Goal: Task Accomplishment & Management: Use online tool/utility

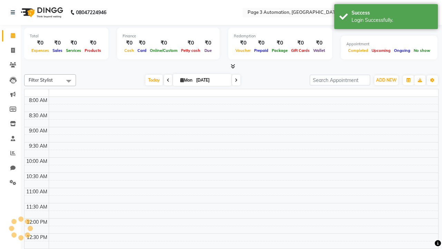
select select "en"
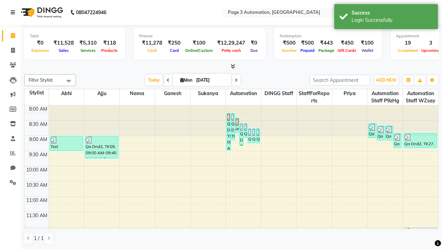
click at [14, 12] on icon at bounding box center [13, 12] width 4 height 5
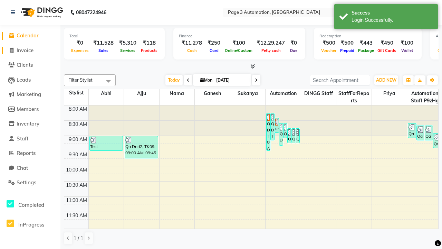
click at [30, 50] on span "Invoice" at bounding box center [25, 50] width 17 height 7
select select "service"
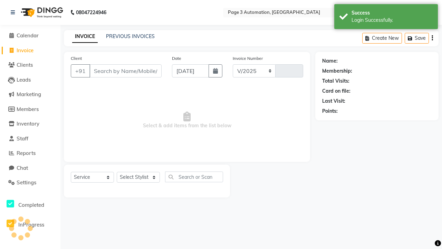
select select "2774"
type input "8713"
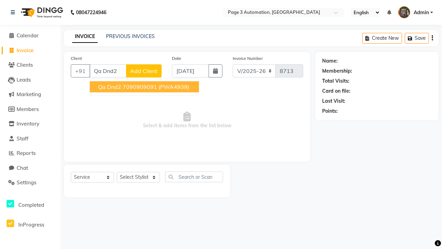
click at [145, 87] on ngb-highlight "7090909091" at bounding box center [140, 86] width 35 height 7
type input "7090909091"
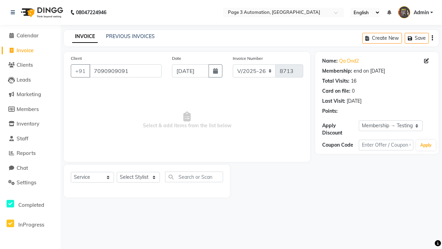
select select "0:"
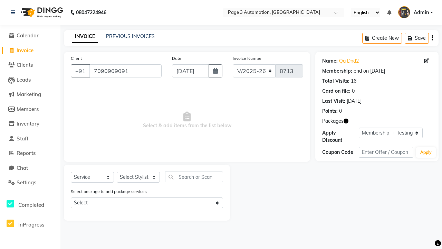
select select "product"
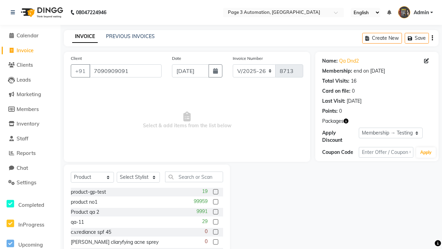
select select "71572"
click at [215, 192] on label at bounding box center [215, 191] width 5 height 5
click at [215, 192] on input "checkbox" at bounding box center [215, 192] width 4 height 4
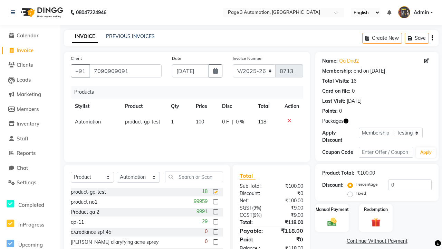
checkbox input "false"
click at [332, 209] on label "Manual Payment" at bounding box center [332, 209] width 35 height 7
click at [332, 247] on span "CARD" at bounding box center [332, 251] width 15 height 8
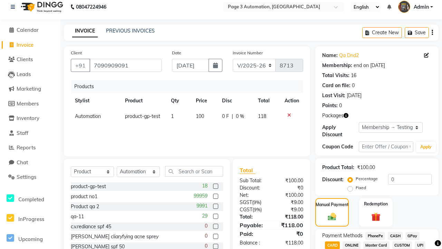
scroll to position [81, 0]
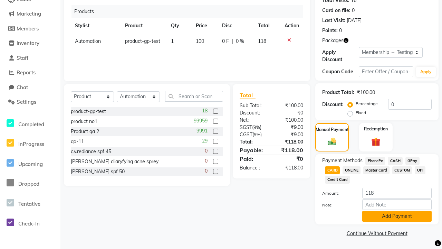
click at [397, 216] on button "Add Payment" at bounding box center [397, 216] width 69 height 11
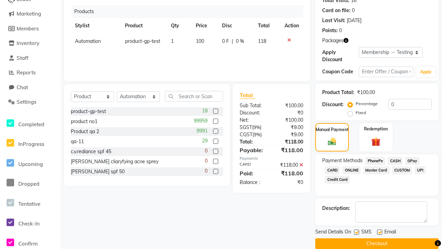
click at [357, 232] on label at bounding box center [356, 231] width 5 height 5
click at [357, 232] on input "checkbox" at bounding box center [356, 232] width 4 height 4
checkbox input "false"
click at [380, 232] on label at bounding box center [379, 231] width 5 height 5
click at [380, 232] on input "checkbox" at bounding box center [379, 232] width 4 height 4
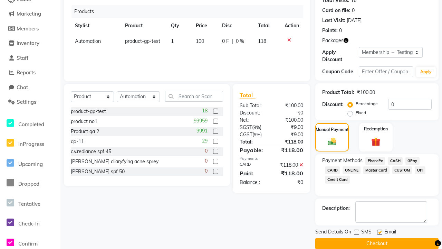
checkbox input "false"
click at [377, 243] on button "Checkout" at bounding box center [377, 243] width 123 height 11
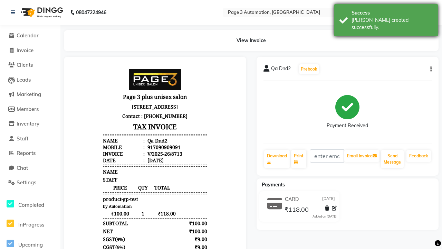
click at [386, 18] on div "[PERSON_NAME] created successfully." at bounding box center [392, 24] width 81 height 15
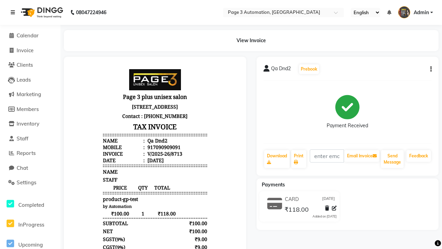
click at [14, 12] on icon at bounding box center [13, 12] width 4 height 5
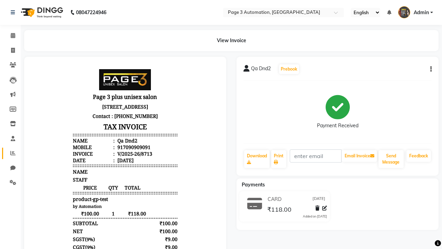
click at [10, 153] on icon at bounding box center [12, 152] width 5 height 5
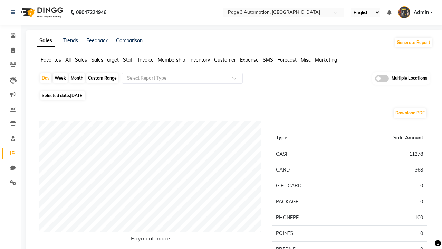
type input "Invoice tax report (Products only)"
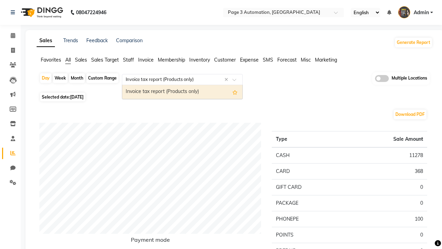
click at [182, 92] on div "Invoice tax report (Products only)" at bounding box center [182, 92] width 120 height 14
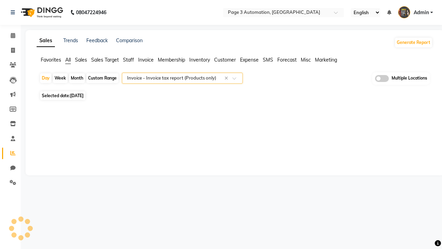
select select "full_report"
select select "csv"
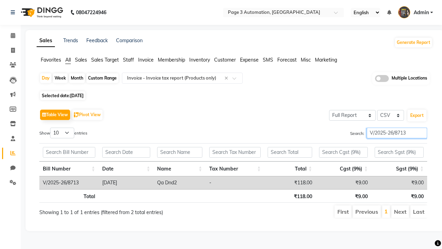
type input "V/2025-26/8713"
type input "Tax detail invoice"
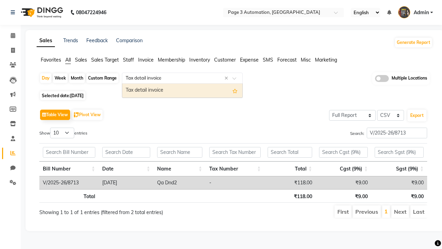
click at [182, 90] on div "Tax detail invoice" at bounding box center [182, 91] width 120 height 14
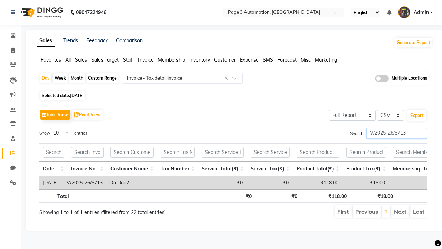
type input "V/2025-26/8713"
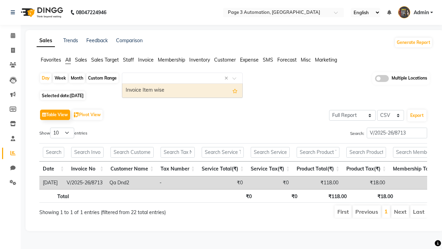
type input "Invoice Item wise"
click at [182, 90] on div "Invoice Item wise" at bounding box center [182, 91] width 120 height 14
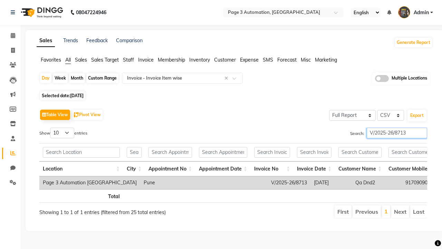
type input "V/2025-26/8713"
type input "GST Report"
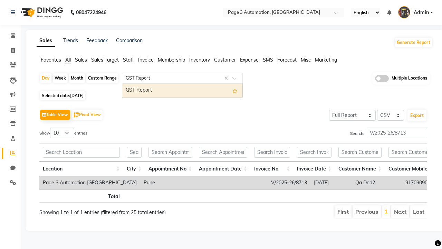
click at [182, 90] on div "GST Report" at bounding box center [182, 91] width 120 height 14
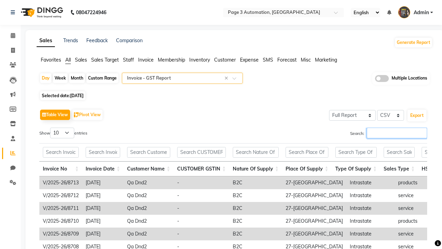
type input "V/2025-26/8713"
